Goal: Information Seeking & Learning: Find specific fact

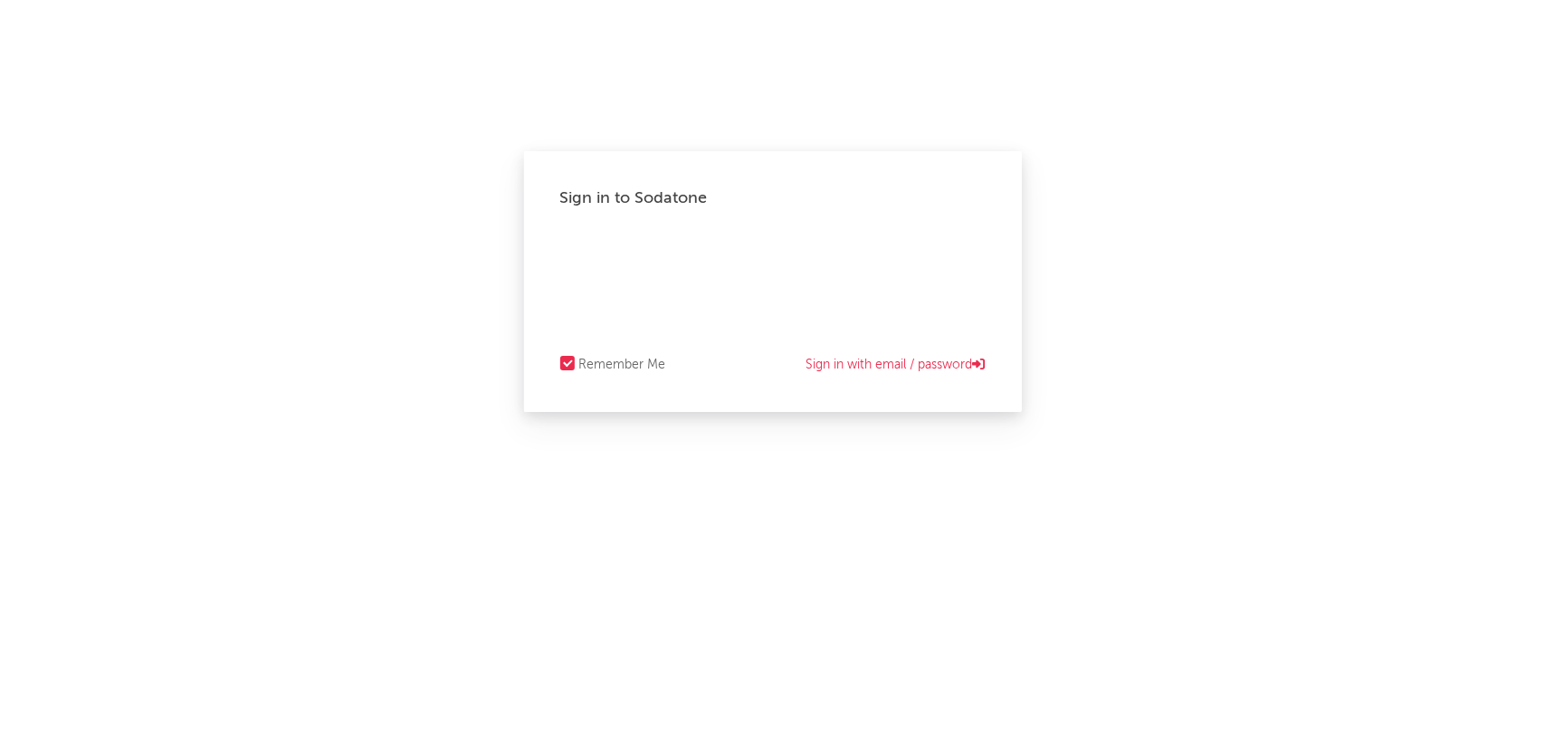
select select "recorded_music"
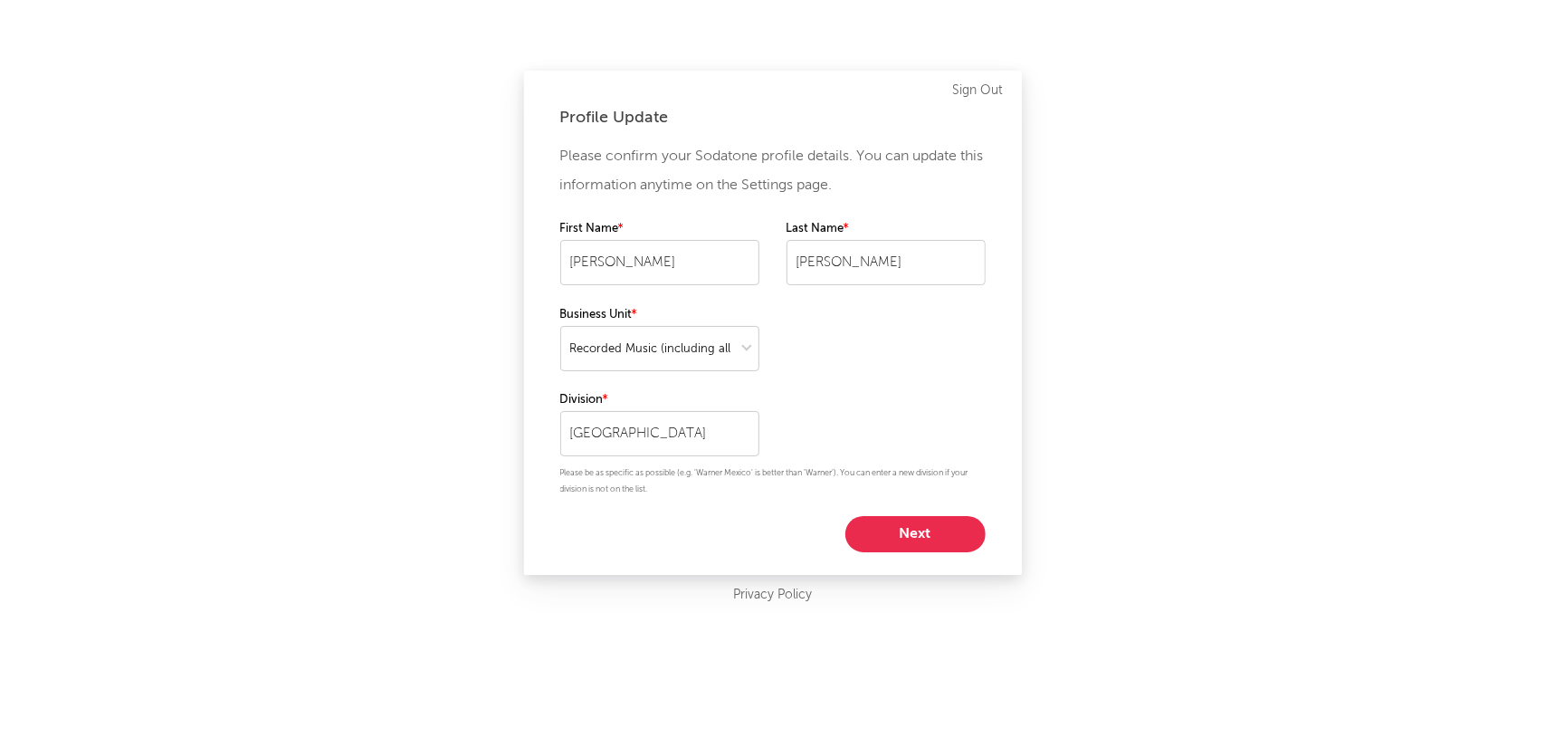
click at [930, 519] on button "Next" at bounding box center [915, 534] width 140 height 36
select select "other"
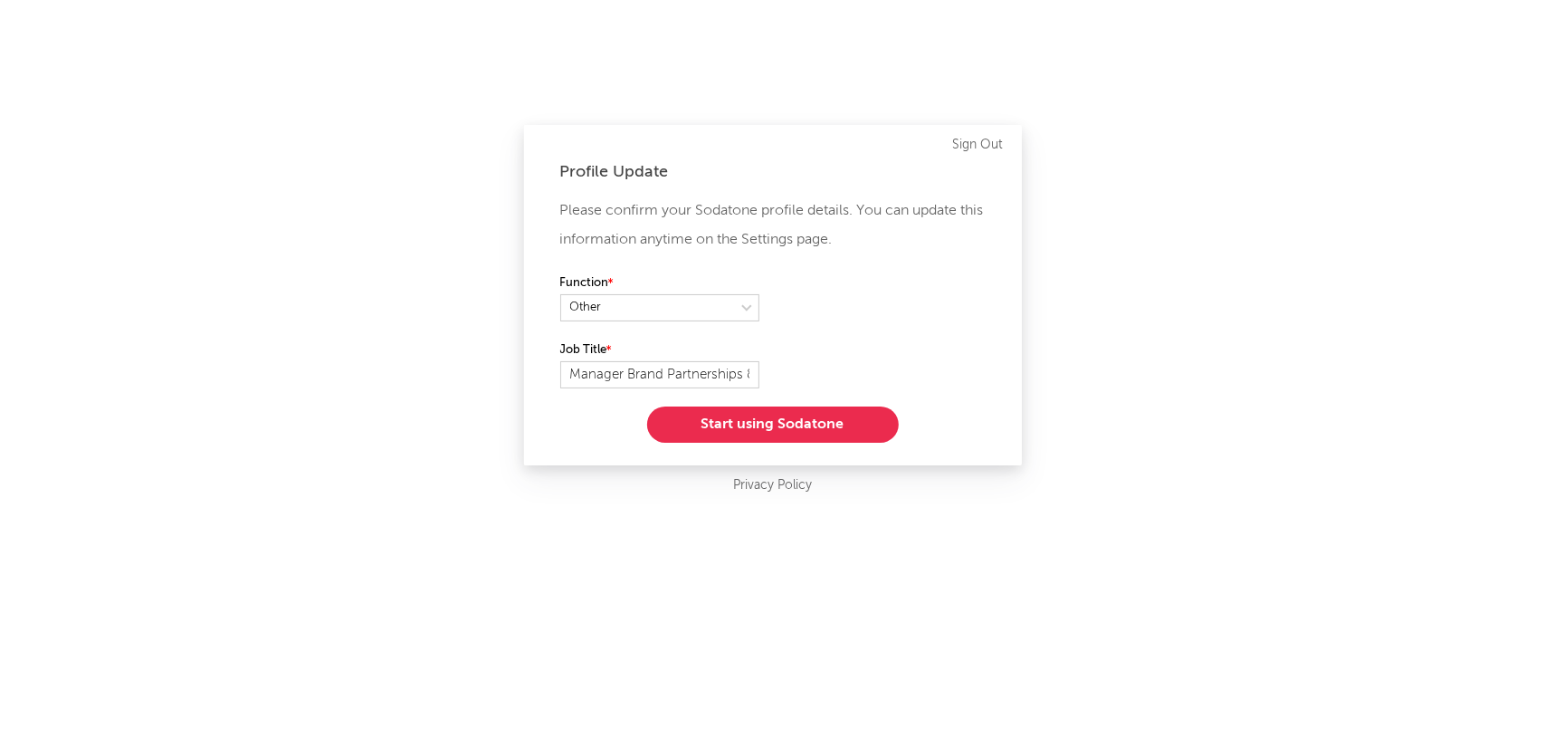
click at [758, 418] on button "Start using Sodatone" at bounding box center [773, 424] width 252 height 36
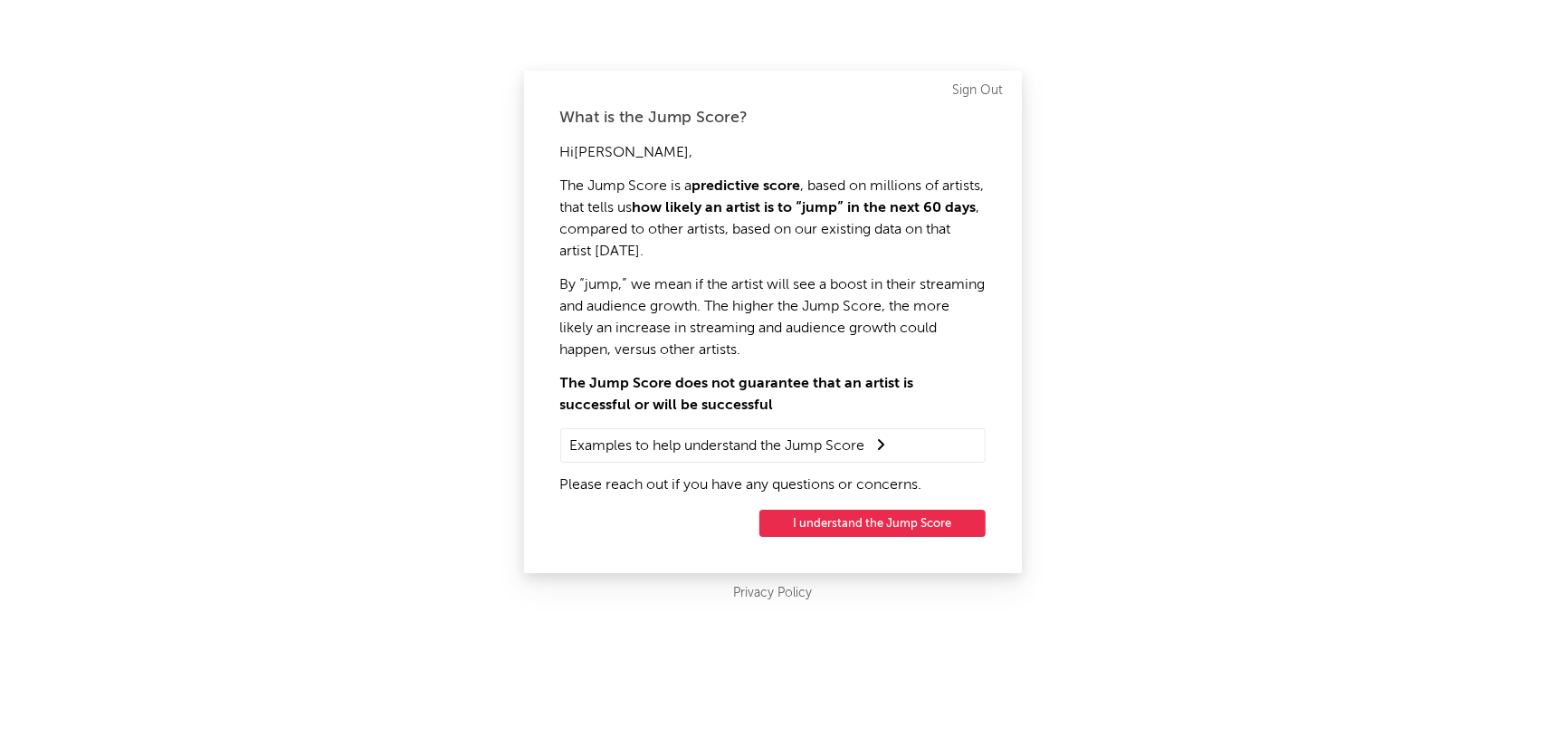
click at [880, 522] on button "I understand the Jump Score" at bounding box center [872, 522] width 226 height 27
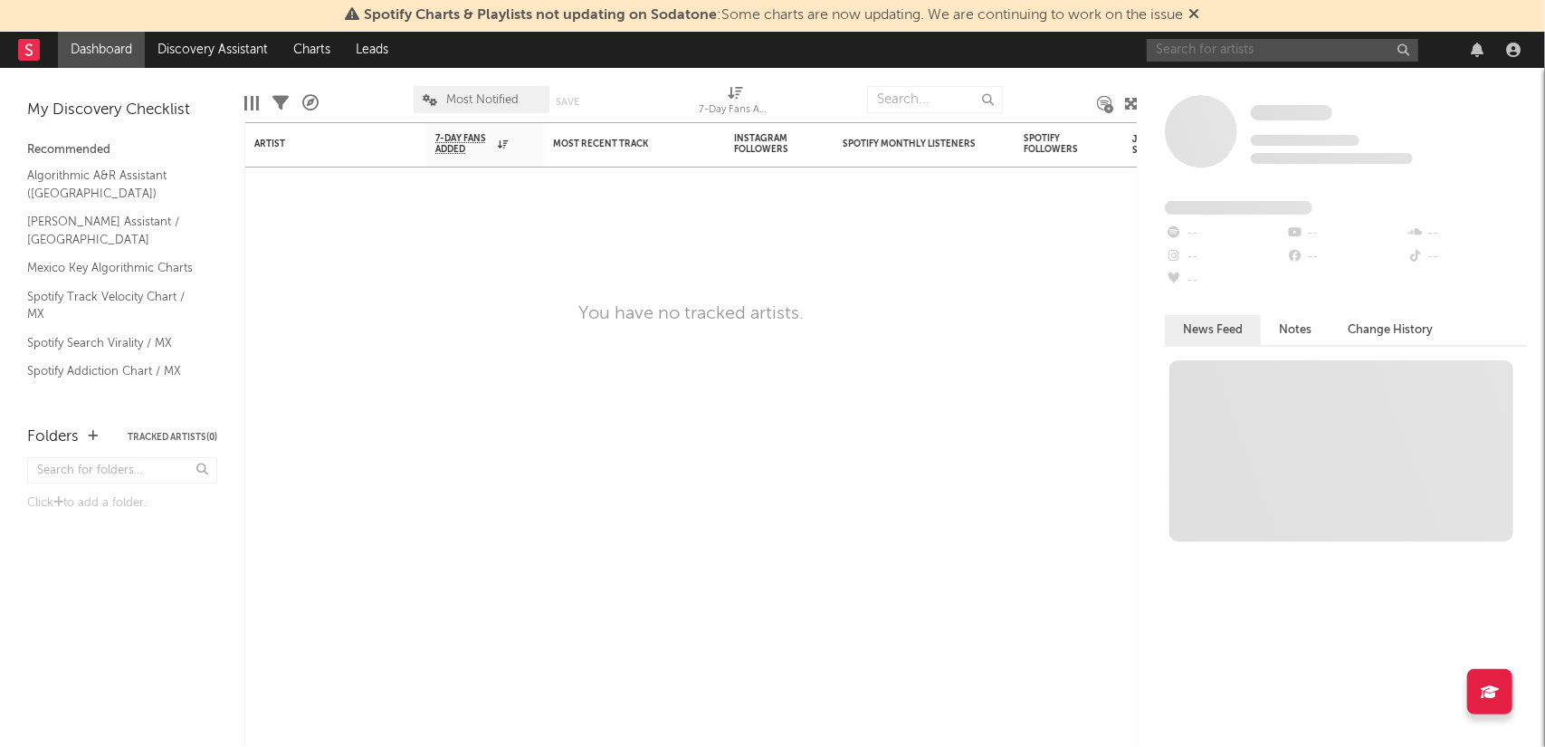
click at [1204, 55] on input "text" at bounding box center [1282, 50] width 271 height 23
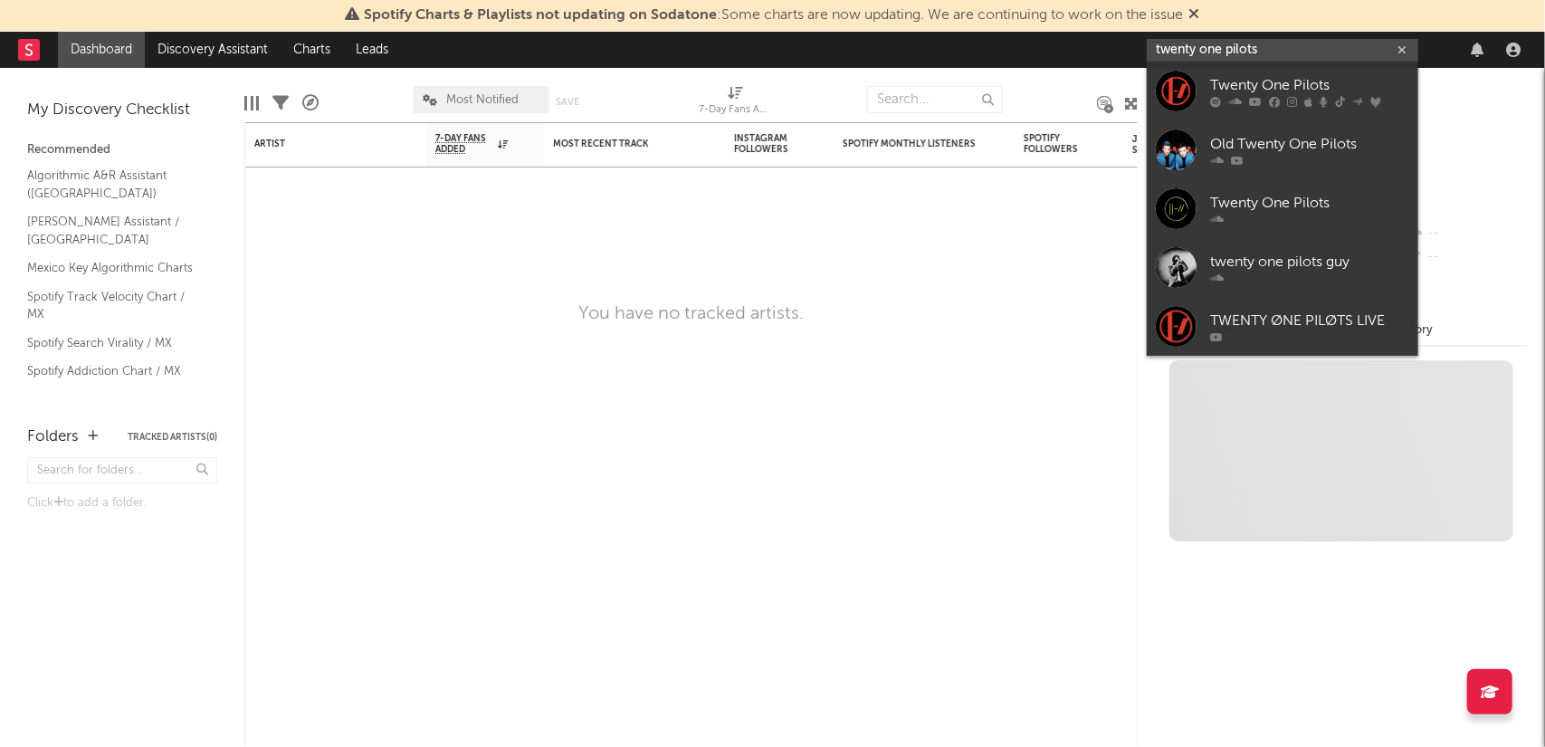
type input "twenty one pilots"
